Goal: Task Accomplishment & Management: Manage account settings

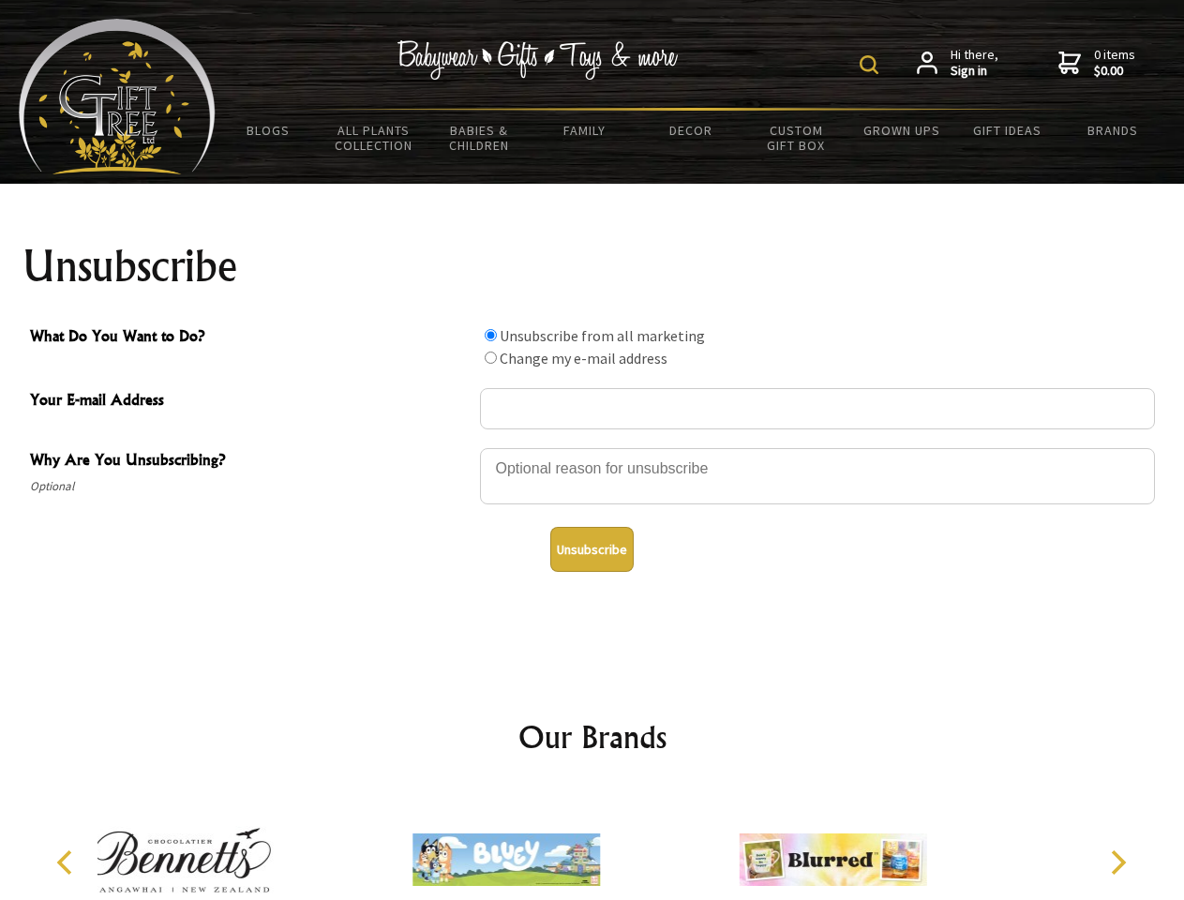
click at [872, 65] on img at bounding box center [868, 64] width 19 height 19
click at [592, 447] on div at bounding box center [817, 479] width 675 height 66
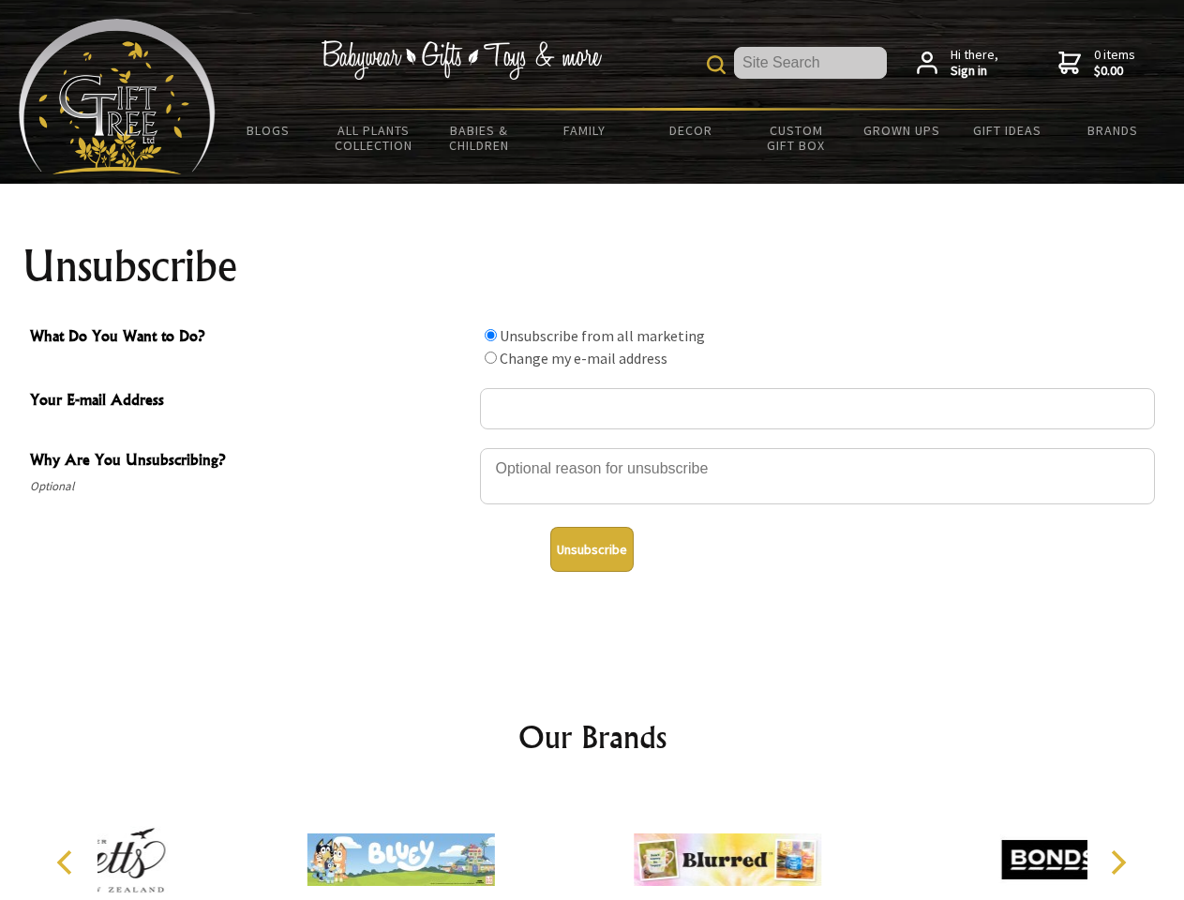
click at [490, 335] on input "What Do You Want to Do?" at bounding box center [491, 335] width 12 height 12
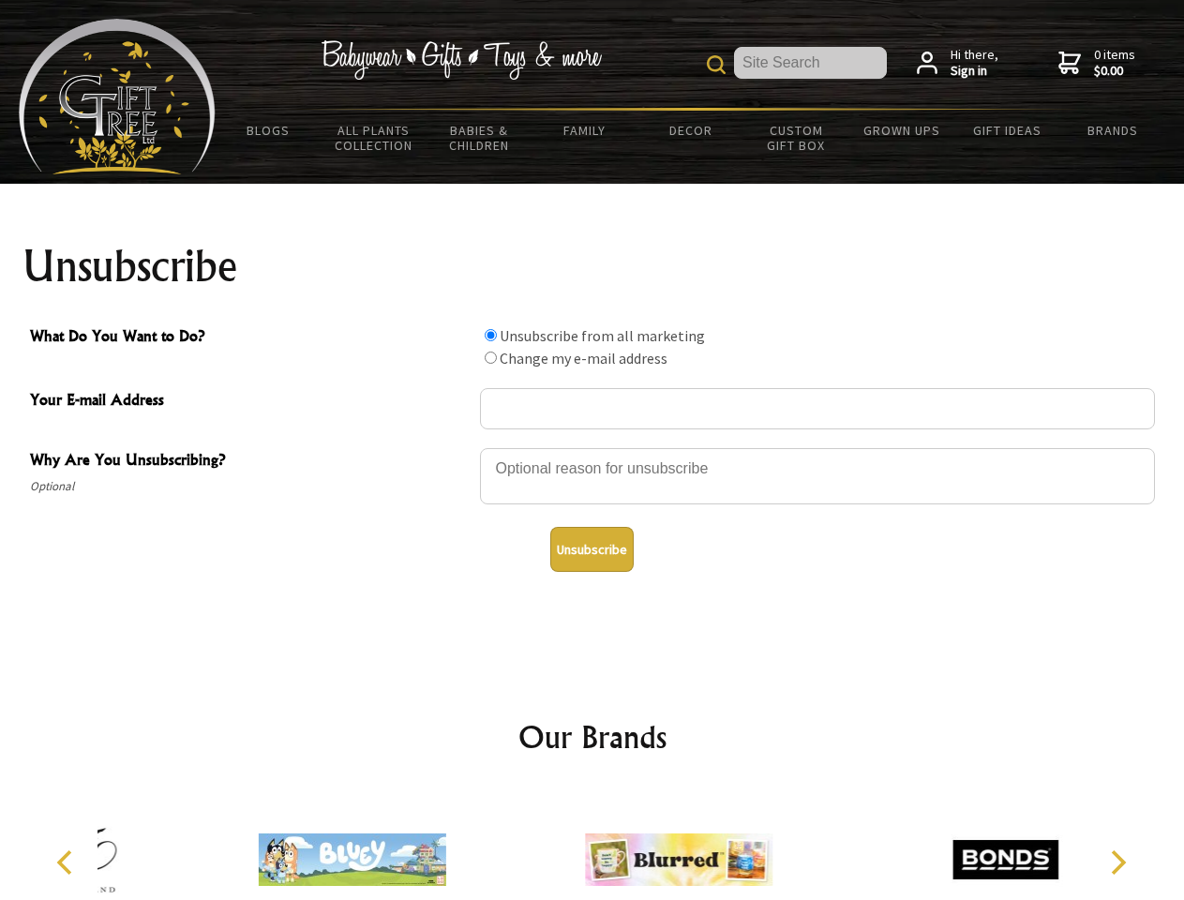
click at [490, 357] on input "What Do You Want to Do?" at bounding box center [491, 357] width 12 height 12
radio input "true"
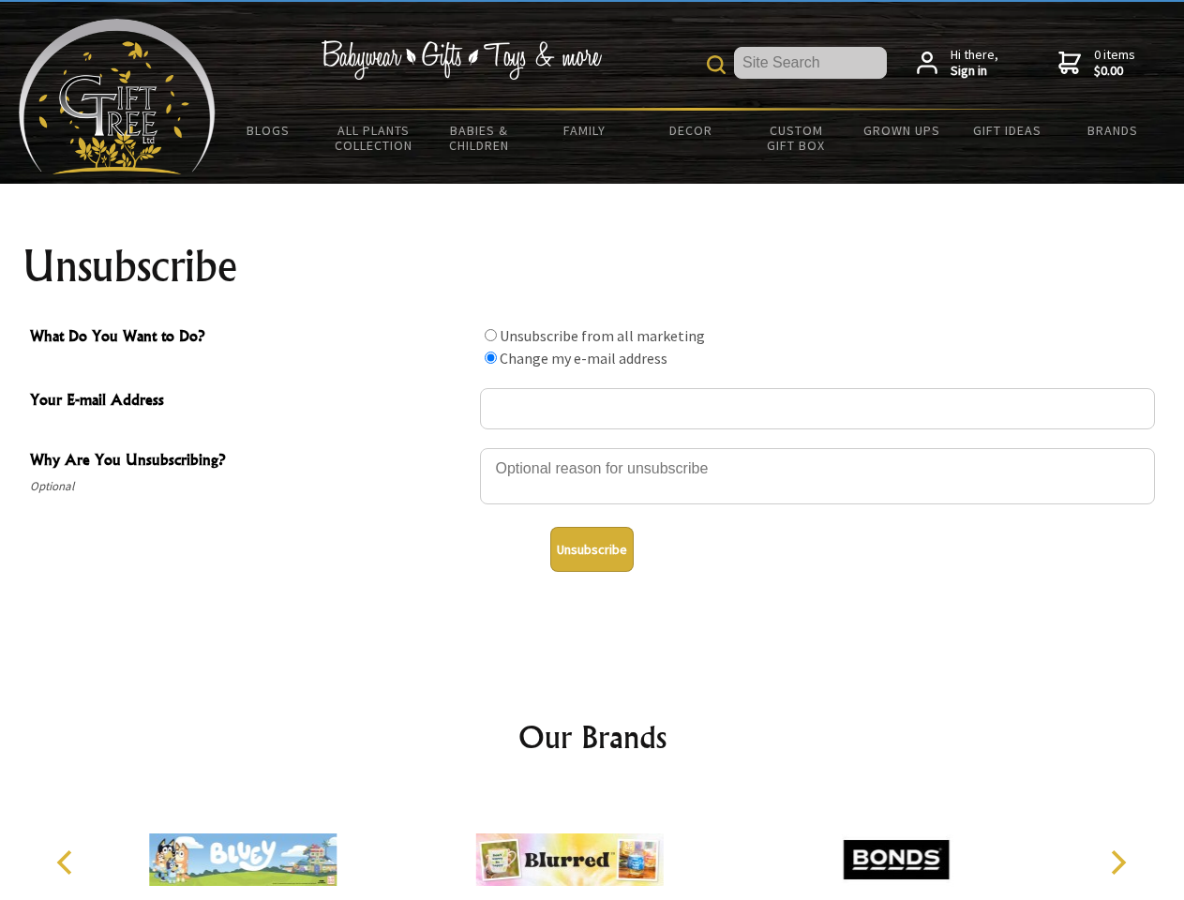
click at [591, 549] on button "Unsubscribe" at bounding box center [591, 549] width 83 height 45
